Goal: Information Seeking & Learning: Find specific fact

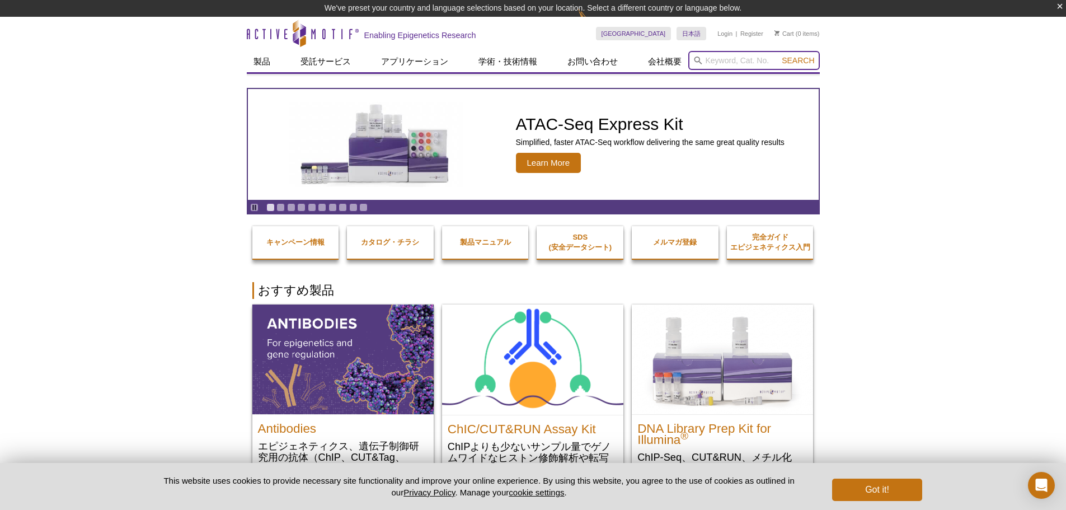
click at [745, 57] on input "search" at bounding box center [753, 60] width 131 height 19
paste input "53155"
type input "53155"
click at [778, 55] on button "Search" at bounding box center [797, 60] width 39 height 10
